Goal: Task Accomplishment & Management: Complete application form

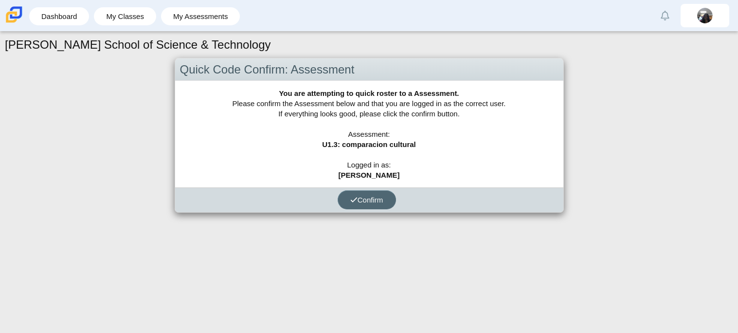
click at [369, 192] on button "Confirm" at bounding box center [367, 199] width 58 height 19
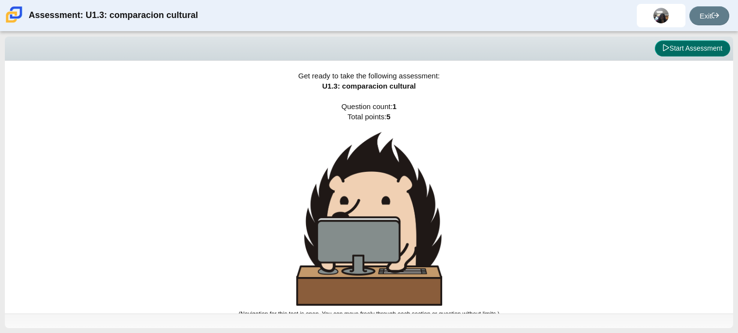
click at [711, 51] on button "Start Assessment" at bounding box center [692, 48] width 75 height 17
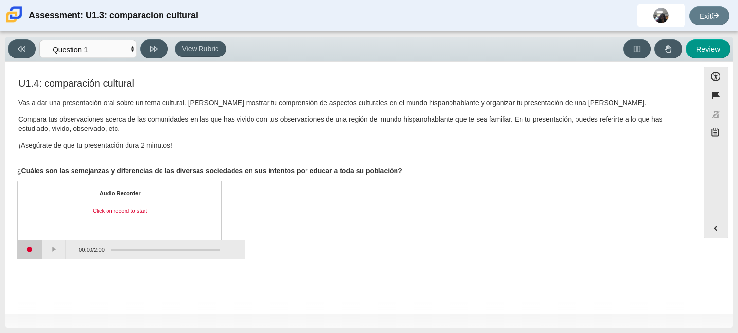
click at [30, 252] on button "Start recording" at bounding box center [30, 248] width 24 height 19
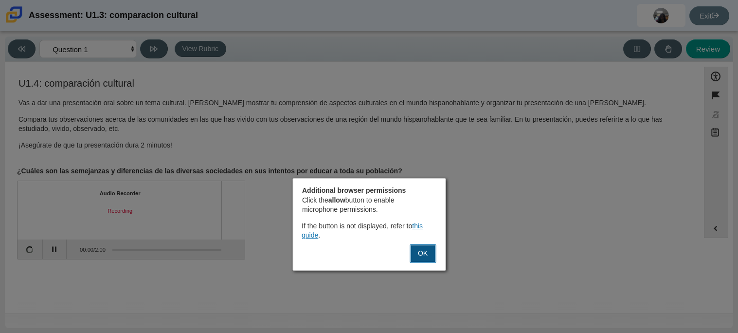
click at [430, 257] on button "OK" at bounding box center [422, 253] width 26 height 18
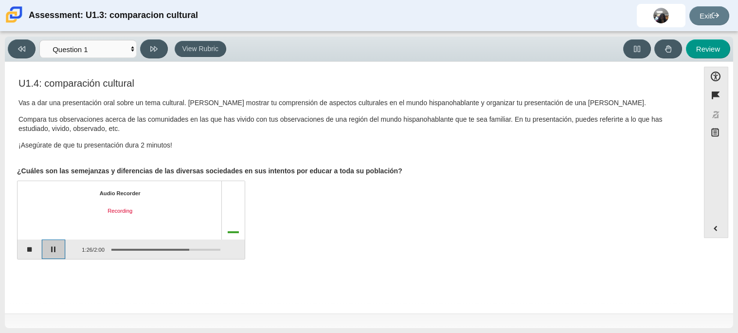
click at [48, 250] on button "Pause" at bounding box center [54, 248] width 24 height 19
click at [128, 210] on div "Recording paused" at bounding box center [119, 211] width 187 height 8
click at [28, 253] on button "Stop recording" at bounding box center [30, 248] width 24 height 19
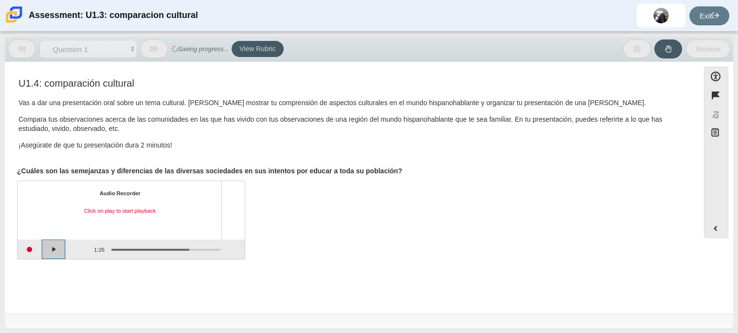
click at [55, 250] on button "Play" at bounding box center [54, 248] width 24 height 19
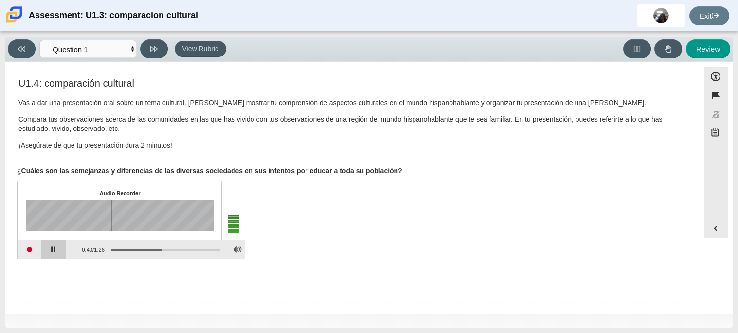
click at [55, 250] on button "Pause playback" at bounding box center [54, 248] width 24 height 19
click at [723, 44] on button "Review" at bounding box center [708, 48] width 44 height 19
select select "review"
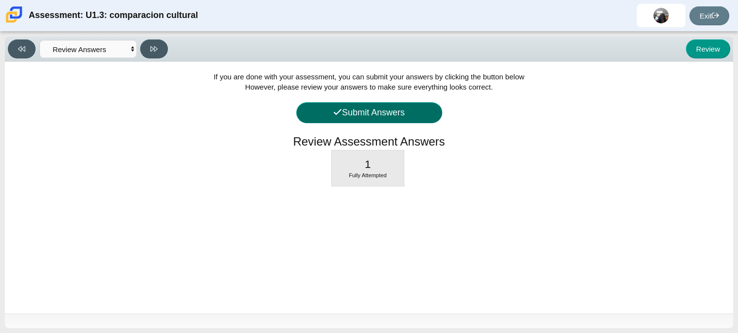
click at [310, 109] on button "Submit Answers" at bounding box center [369, 112] width 146 height 21
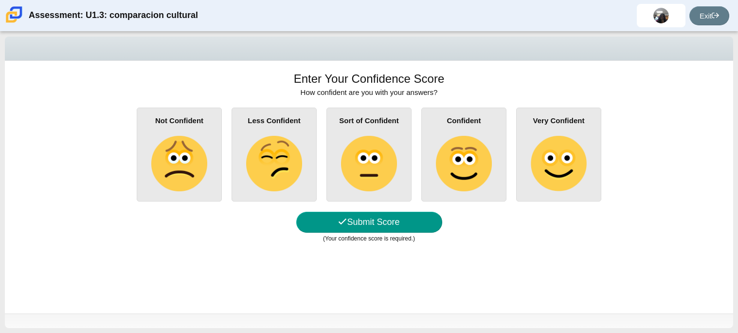
click at [373, 161] on img at bounding box center [368, 163] width 55 height 55
click at [0, 0] on input "Sort of Confident" at bounding box center [0, 0] width 0 height 0
